Goal: Task Accomplishment & Management: Use online tool/utility

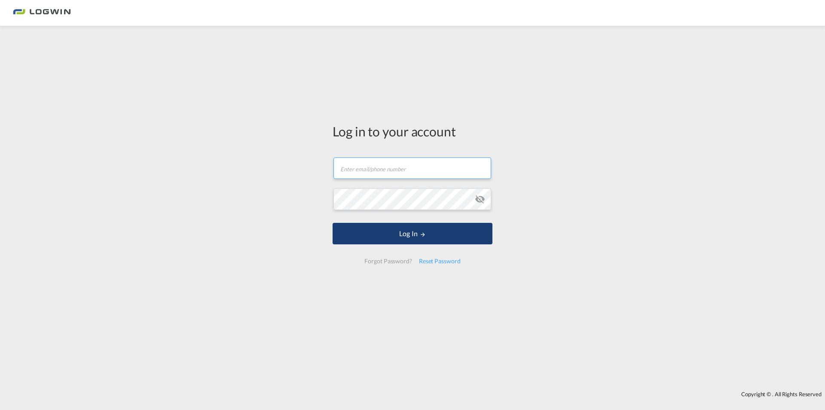
type input "[PERSON_NAME][EMAIL_ADDRESS][DOMAIN_NAME]"
click at [433, 232] on button "Log In" at bounding box center [413, 233] width 160 height 21
